Goal: Complete application form

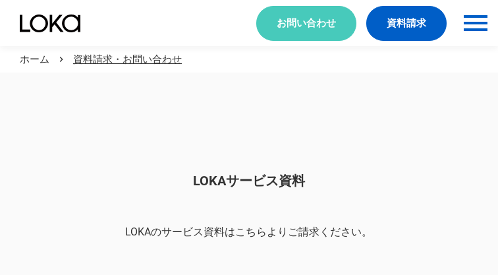
scroll to position [1107, 0]
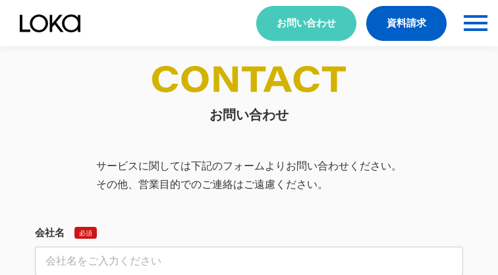
select select "その他"
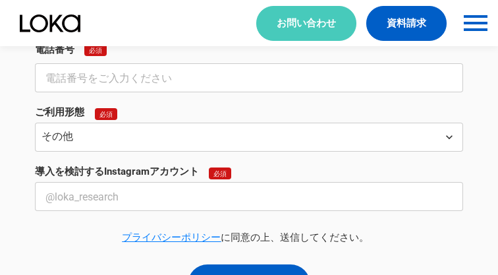
select select "その他"
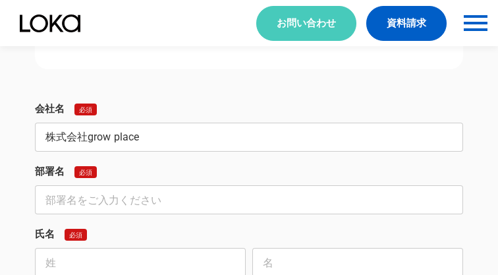
type input "株式会社grow place"
type input "おそうじ革命北区上十条西が丘店"
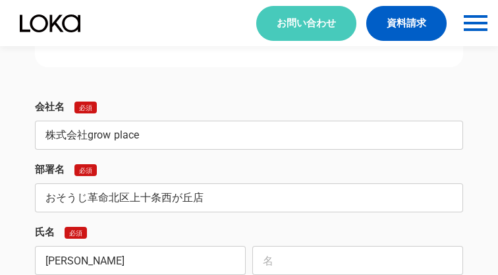
type input "[PERSON_NAME]"
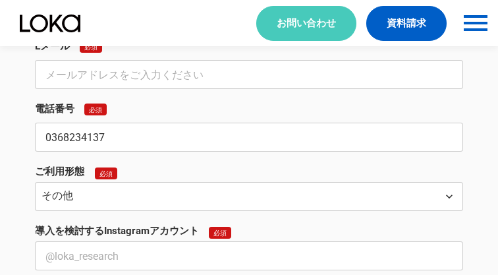
type input "0368234137"
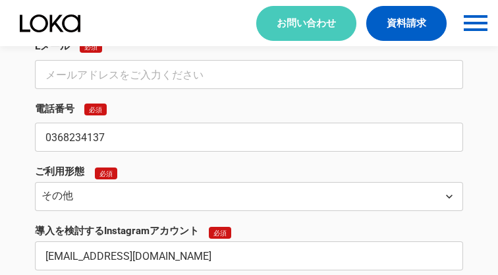
type input "[EMAIL_ADDRESS][DOMAIN_NAME]"
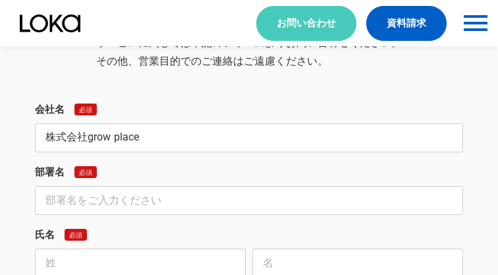
type input "株式会社grow place"
type input "おそうじ革命北区上十条西が丘店"
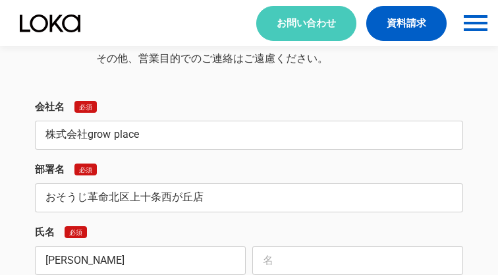
type input "[PERSON_NAME]"
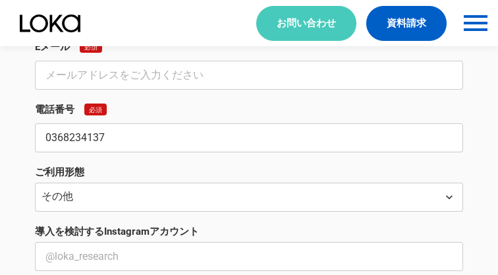
type input "0368234137"
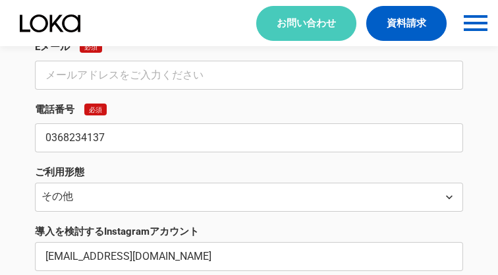
type input "[EMAIL_ADDRESS][DOMAIN_NAME]"
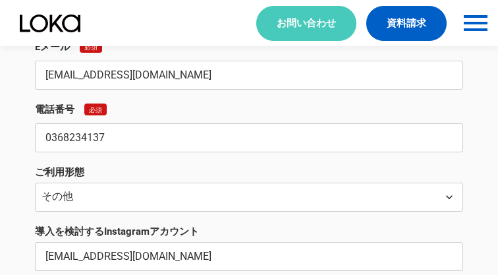
type input "[EMAIL_ADDRESS][DOMAIN_NAME]"
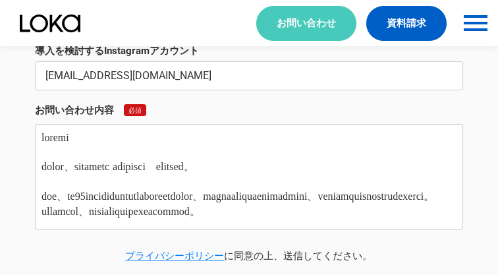
scroll to position [548, 0]
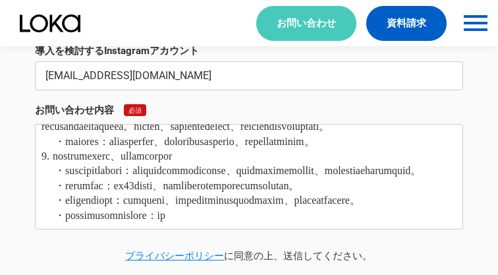
type textarea "loremi dolor、sitametc adipisci　elitsed。 doe、te28incididuntutlaboreetdolor、magna…"
